Goal: Browse casually: Explore the website without a specific task or goal

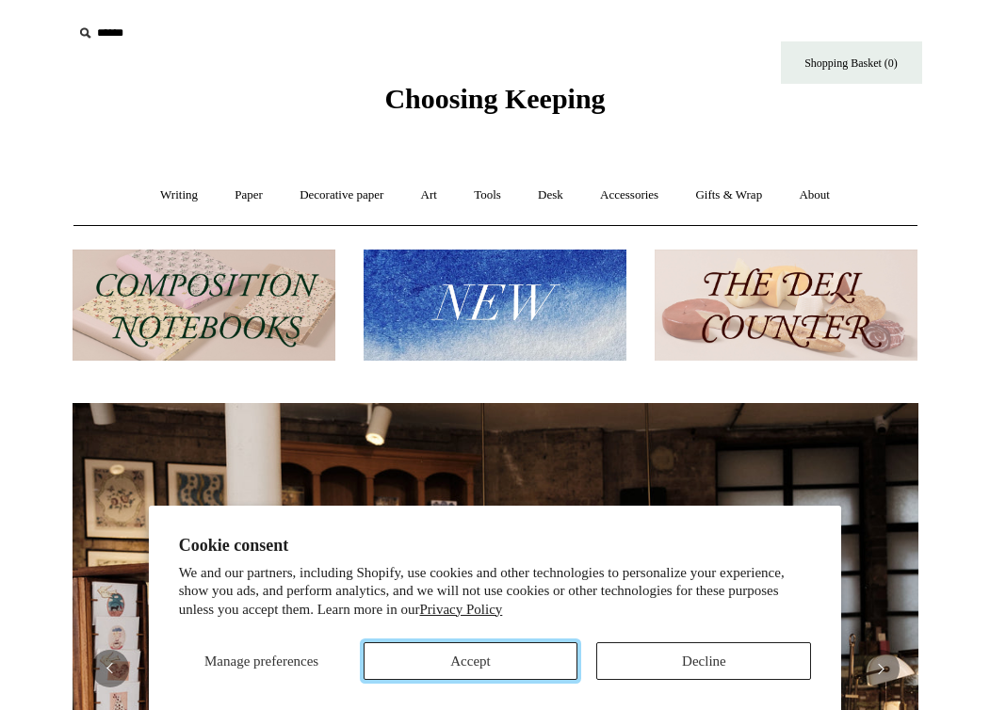
click at [516, 665] on button "Accept" at bounding box center [471, 661] width 215 height 38
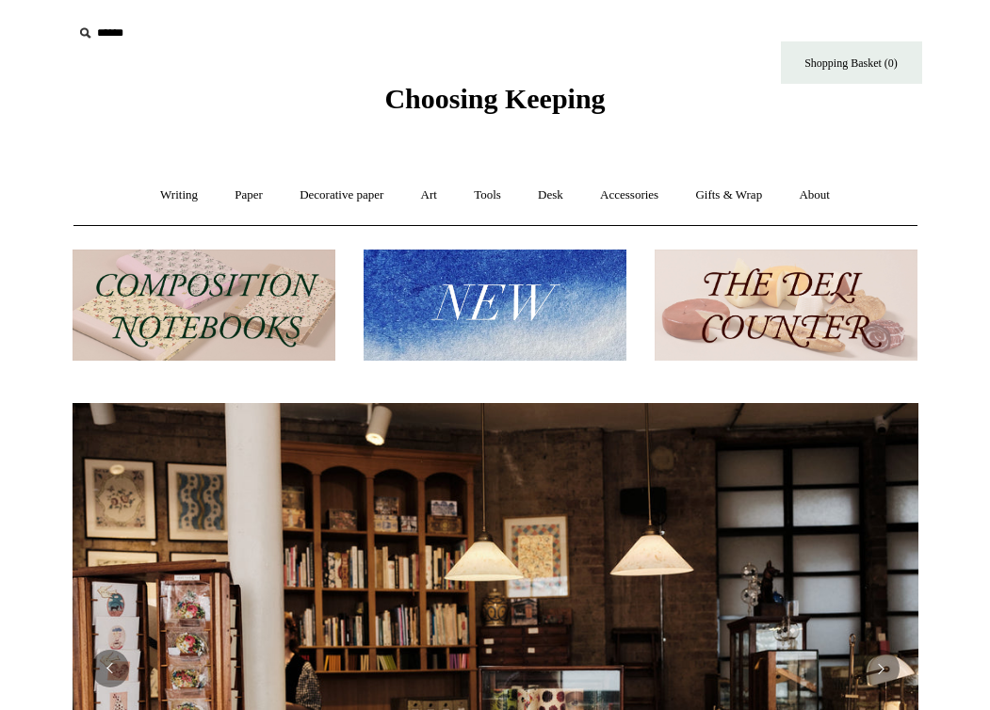
click at [484, 301] on img at bounding box center [495, 306] width 263 height 112
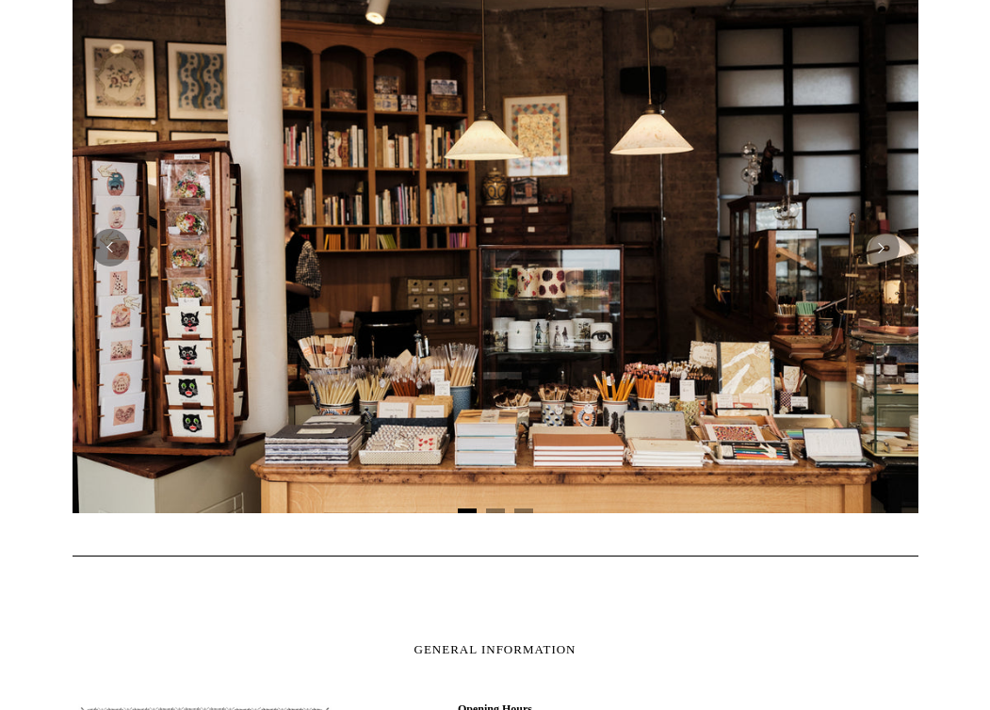
scroll to position [423, 0]
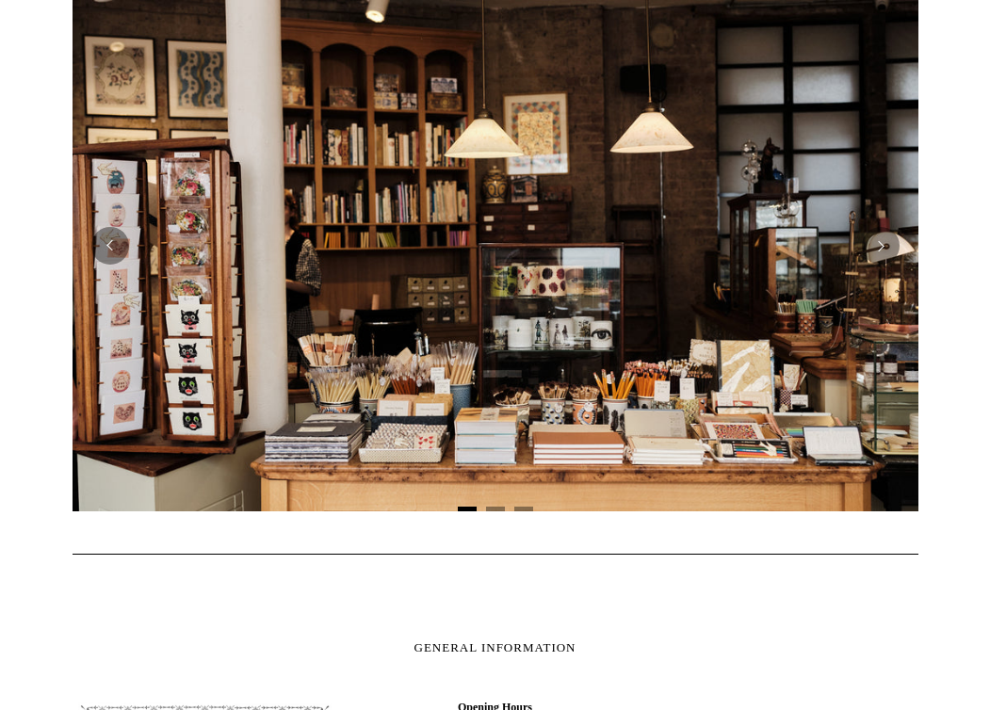
click at [412, 250] on img at bounding box center [496, 245] width 846 height 531
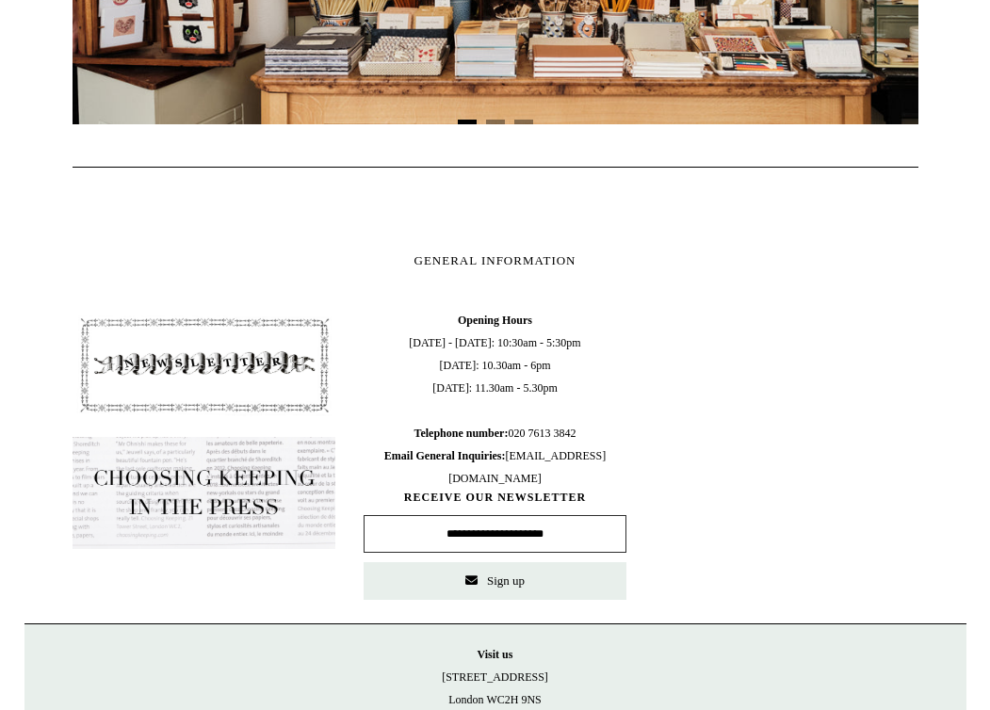
scroll to position [0, 0]
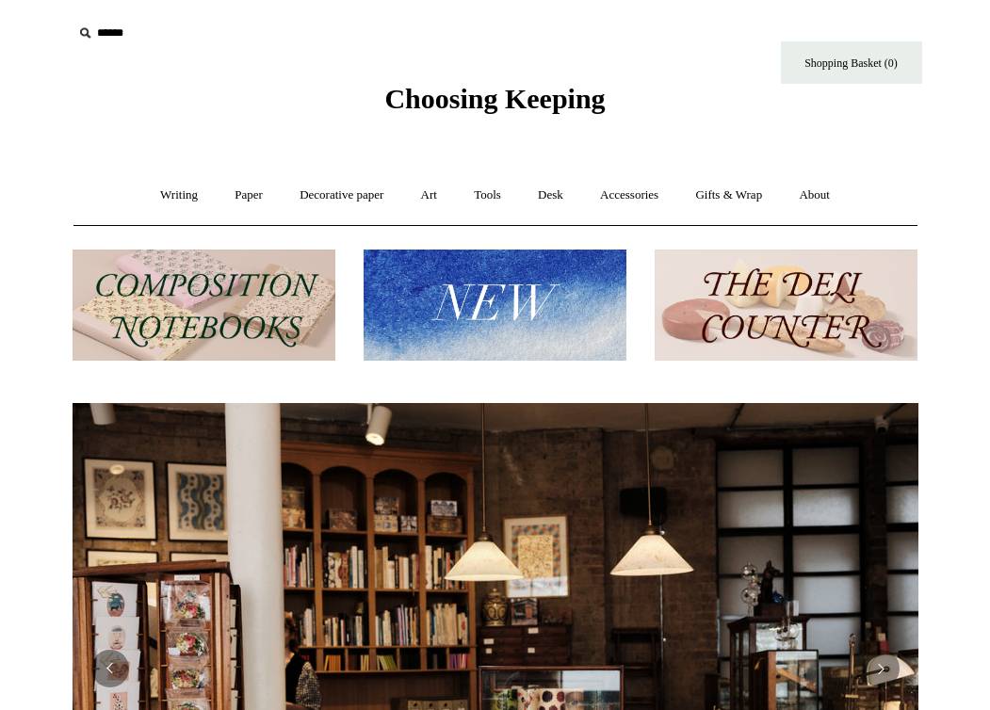
click at [755, 306] on img at bounding box center [786, 306] width 263 height 112
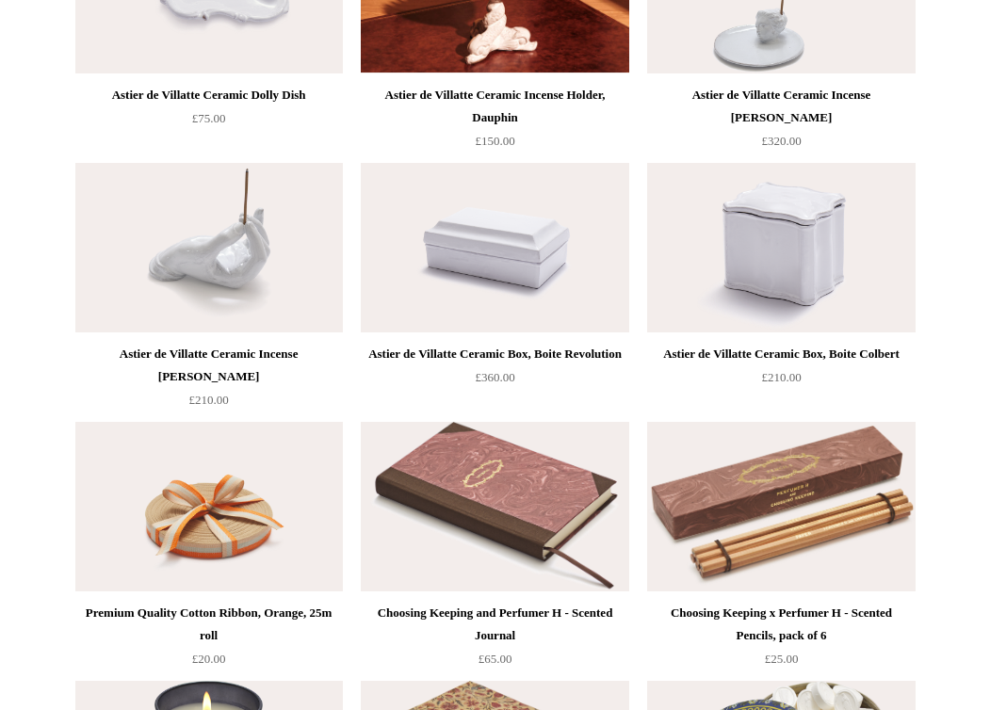
scroll to position [2123, 0]
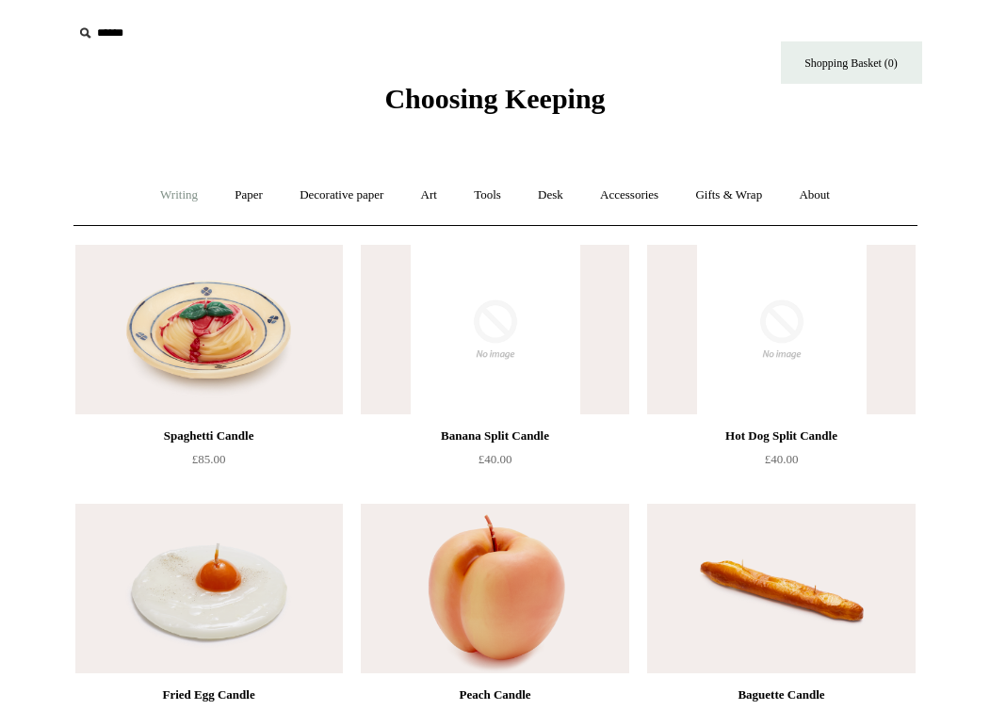
click at [183, 200] on link "Writing +" at bounding box center [179, 196] width 72 height 50
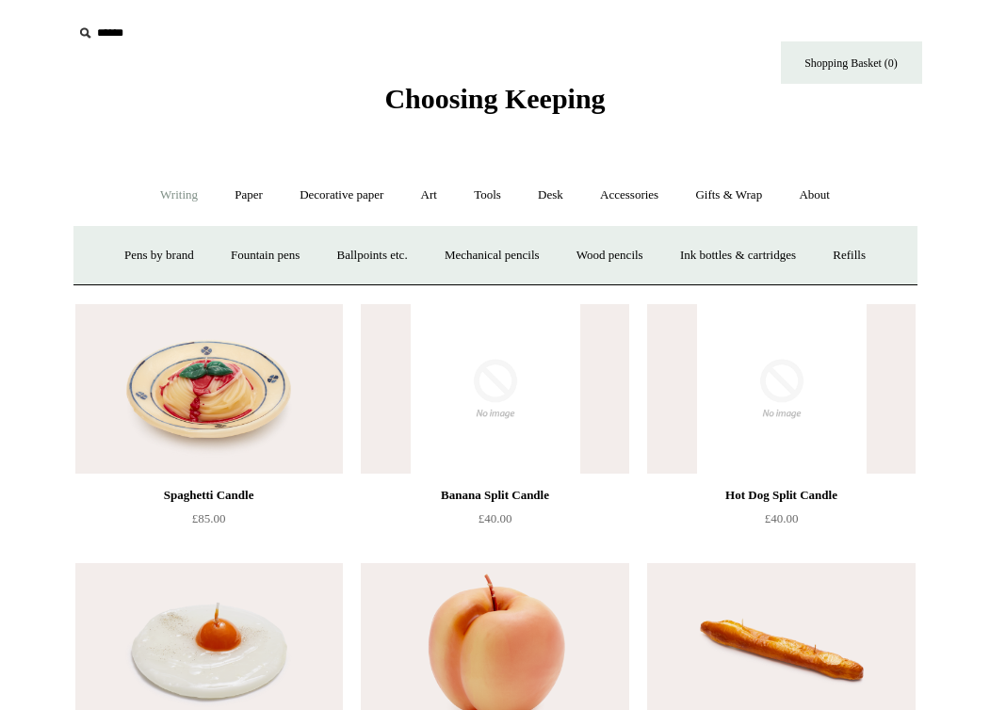
click at [432, 102] on span "Choosing Keeping" at bounding box center [494, 98] width 220 height 31
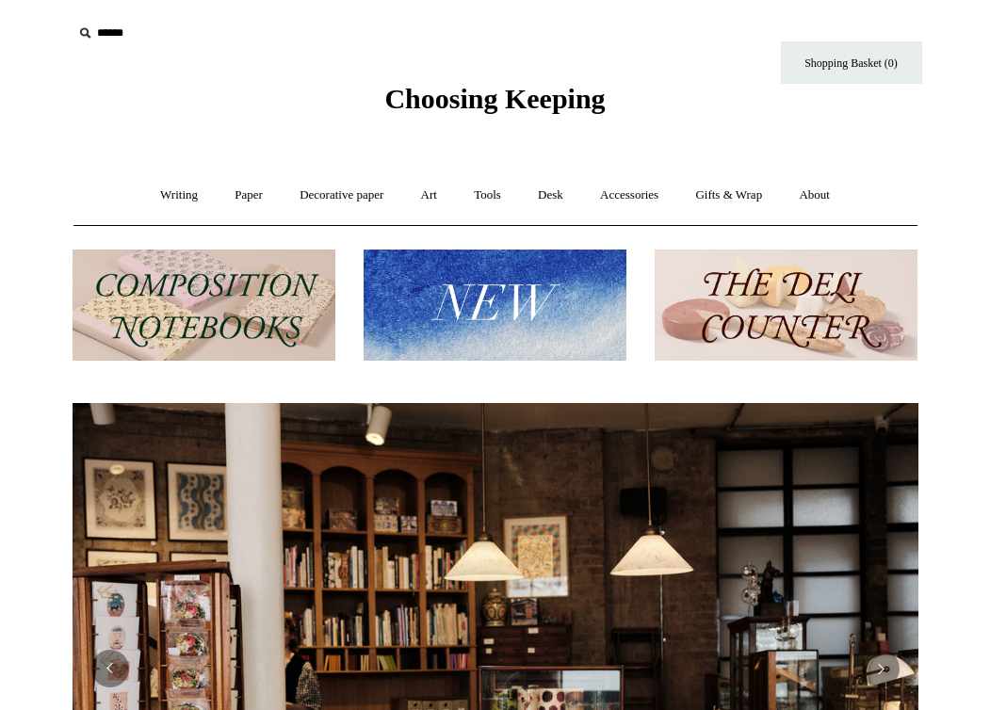
click at [160, 285] on img at bounding box center [204, 306] width 263 height 112
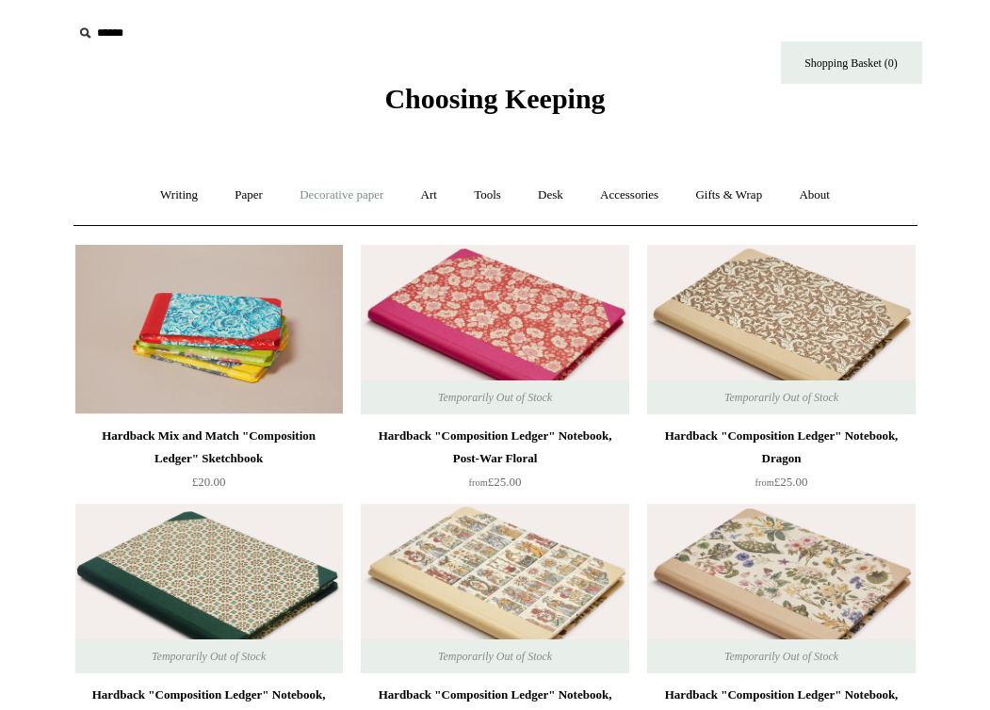
click at [317, 204] on link "Decorative paper +" at bounding box center [342, 196] width 118 height 50
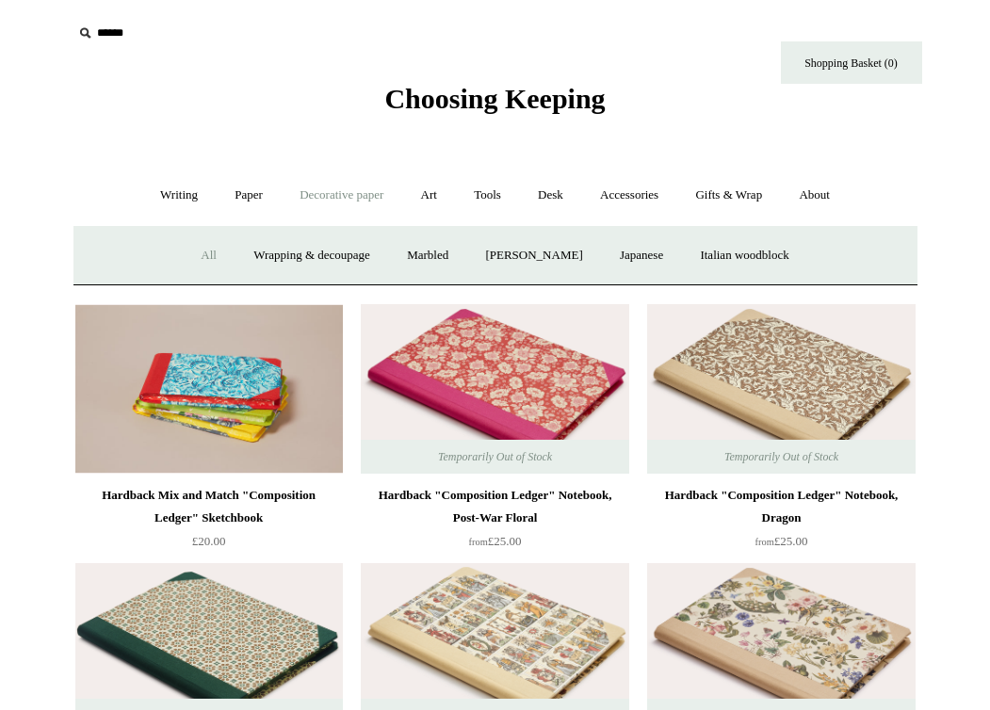
click at [184, 253] on link "All" at bounding box center [209, 256] width 50 height 50
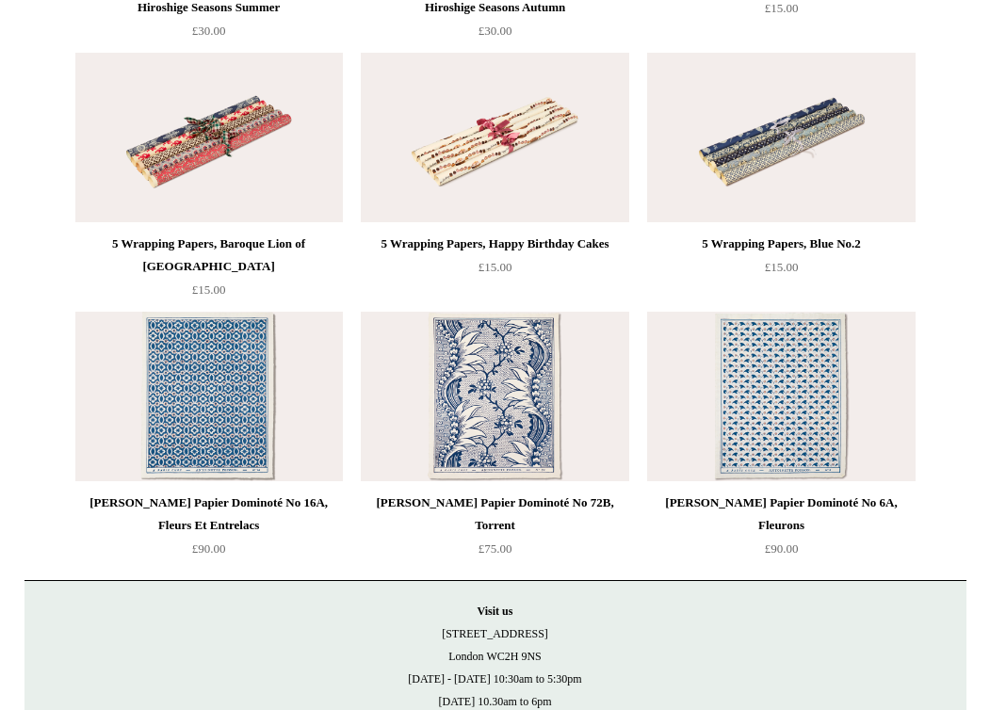
scroll to position [4502, 0]
